Goal: Transaction & Acquisition: Purchase product/service

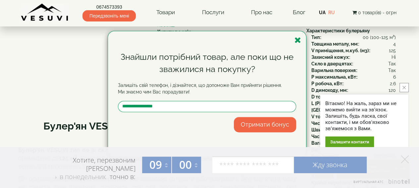
scroll to position [66, 0]
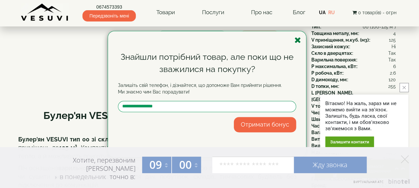
click at [298, 42] on icon "button" at bounding box center [297, 40] width 7 height 8
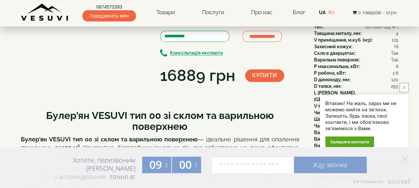
scroll to position [33, 0]
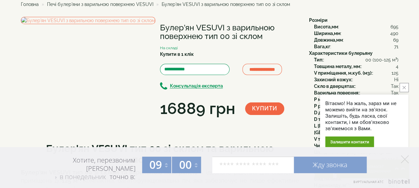
click at [402, 89] on icon "close button" at bounding box center [403, 87] width 3 height 3
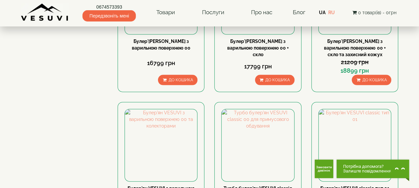
scroll to position [728, 0]
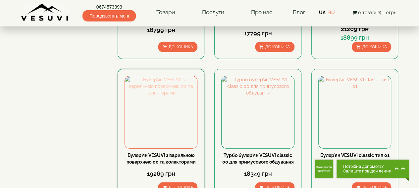
click at [158, 76] on img at bounding box center [161, 112] width 72 height 72
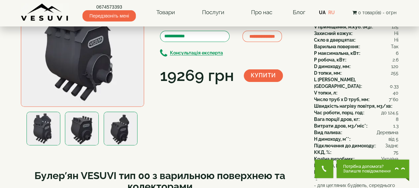
scroll to position [99, 0]
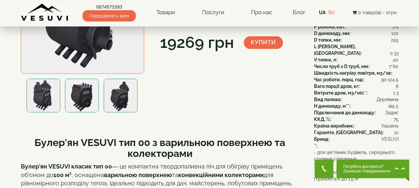
click at [121, 93] on img at bounding box center [121, 96] width 34 height 34
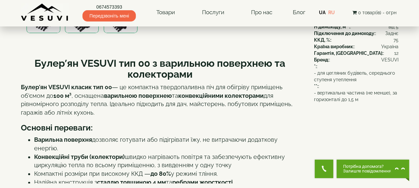
scroll to position [155, 0]
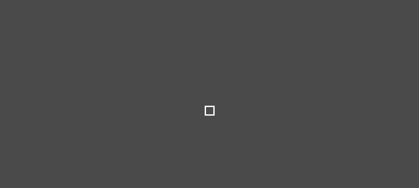
select select
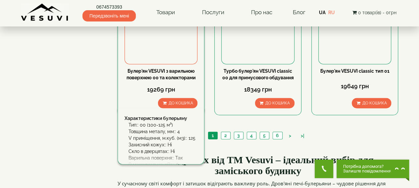
scroll to position [828, 0]
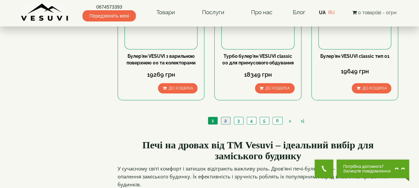
click at [226, 118] on link "2" at bounding box center [225, 121] width 9 height 7
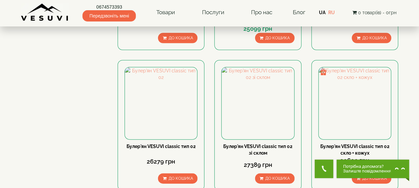
scroll to position [762, 0]
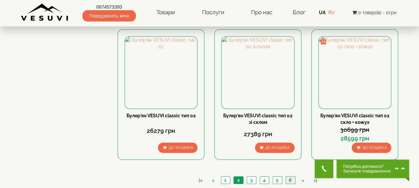
click at [289, 177] on link "6" at bounding box center [290, 180] width 10 height 7
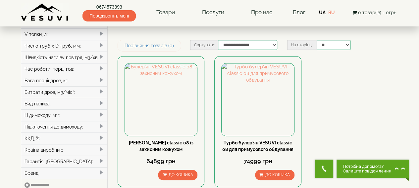
scroll to position [232, 0]
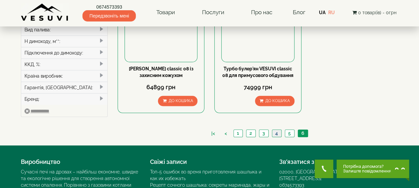
click at [277, 130] on link "4" at bounding box center [276, 133] width 9 height 7
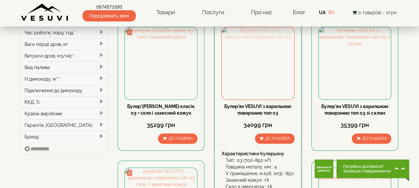
scroll to position [199, 0]
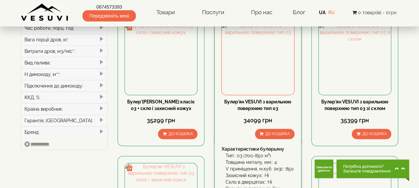
click at [253, 166] on div "V приміщення, м.куб. (м3):: 850" at bounding box center [259, 169] width 69 height 7
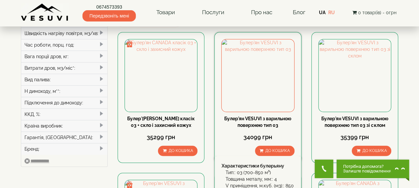
scroll to position [166, 0]
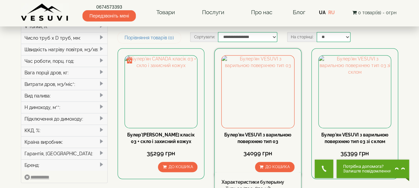
click at [258, 78] on div "Булер'ян VESUVI з варильною поверхнею тип 03 34099 грн До кошика Характеристики…" at bounding box center [257, 113] width 87 height 131
click at [257, 132] on div "Булер'ян VESUVI з варильною поверхнею тип 03" at bounding box center [257, 138] width 73 height 13
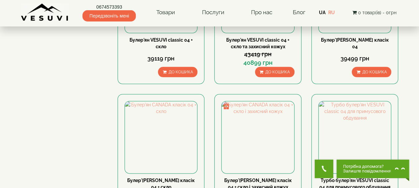
scroll to position [662, 0]
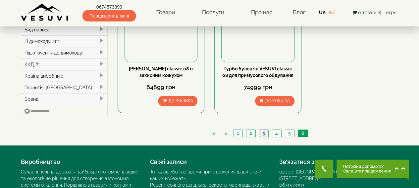
click at [265, 130] on link "3" at bounding box center [263, 133] width 9 height 7
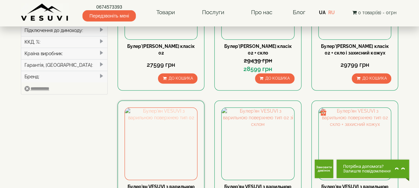
scroll to position [265, 0]
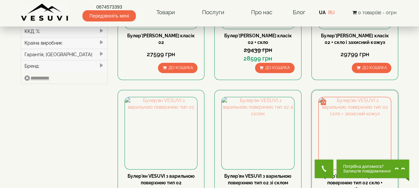
click at [348, 174] on link "Булер'ян VESUVI з варильною поверхнею тип 02 скло + захисний кожух" at bounding box center [354, 183] width 67 height 19
